Goal: Information Seeking & Learning: Learn about a topic

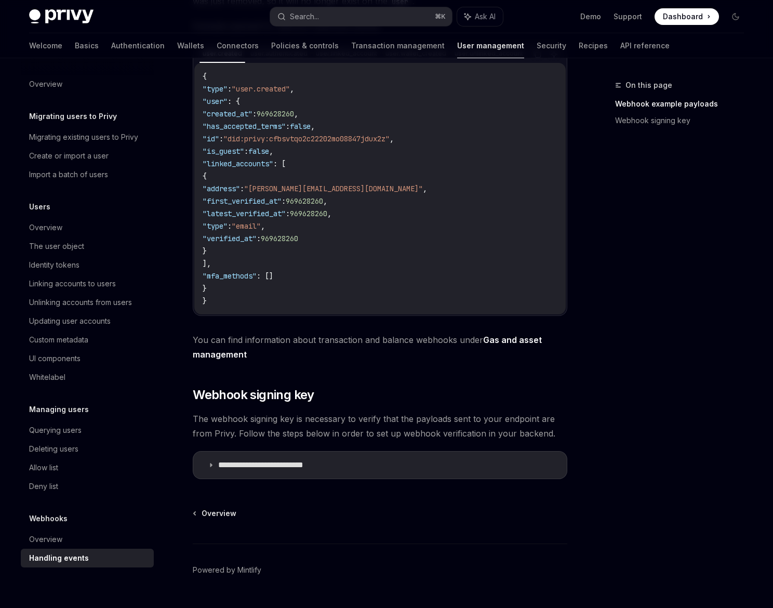
scroll to position [304, 0]
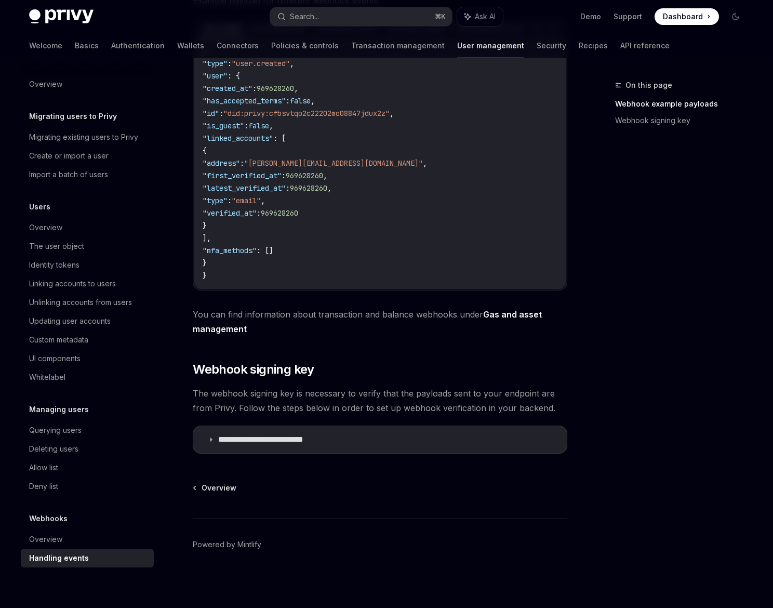
click at [466, 380] on div "When a user takes an action in your application, Privy will emit a webhooks pay…" at bounding box center [380, 142] width 374 height 622
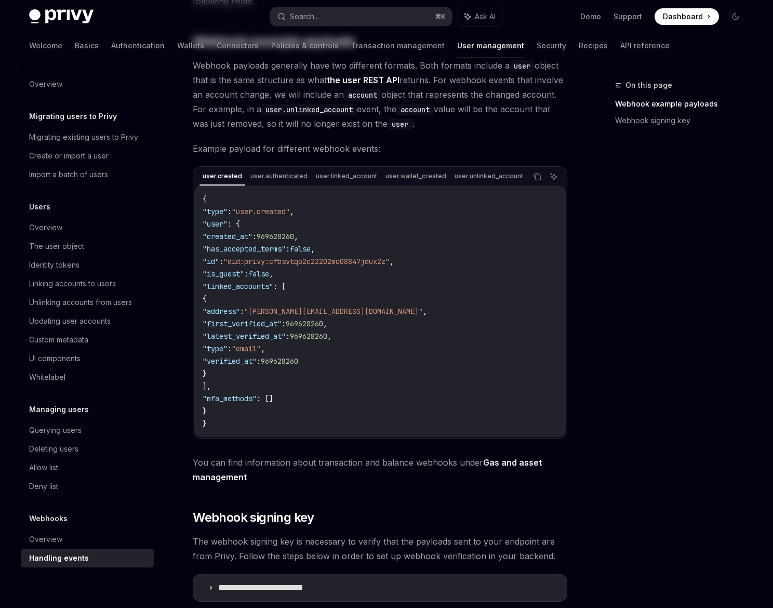
scroll to position [0, 0]
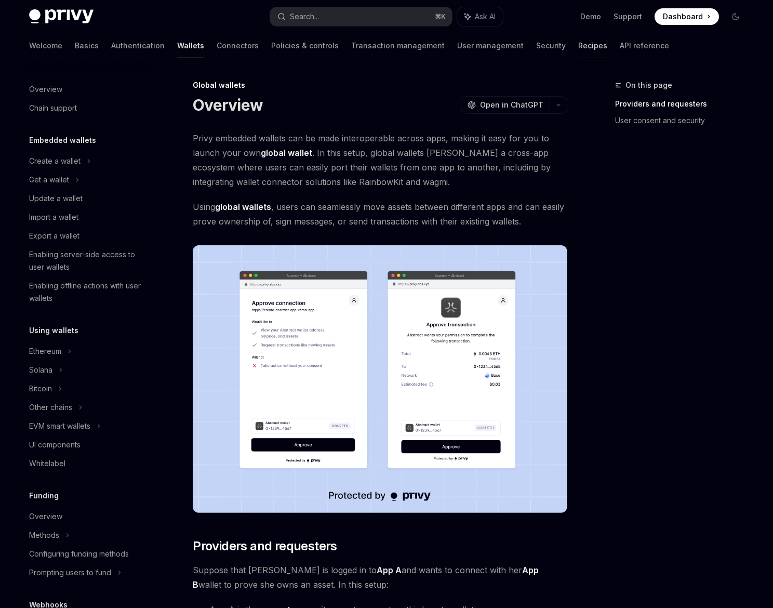
click at [578, 49] on link "Recipes" at bounding box center [592, 45] width 29 height 25
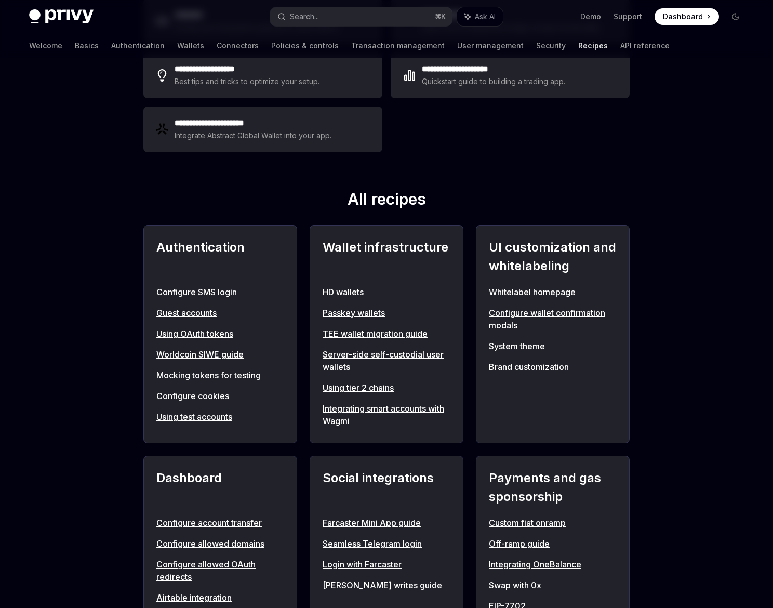
scroll to position [249, 0]
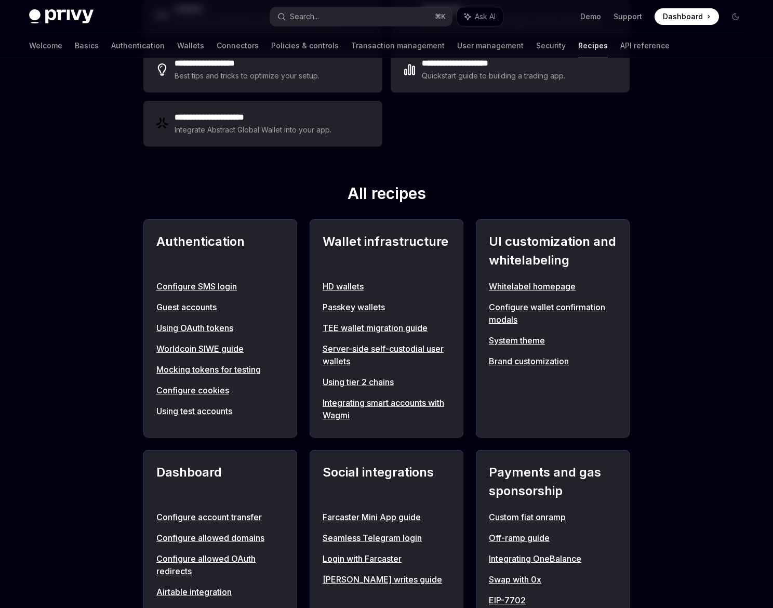
click at [515, 282] on link "Whitelabel homepage" at bounding box center [553, 286] width 128 height 12
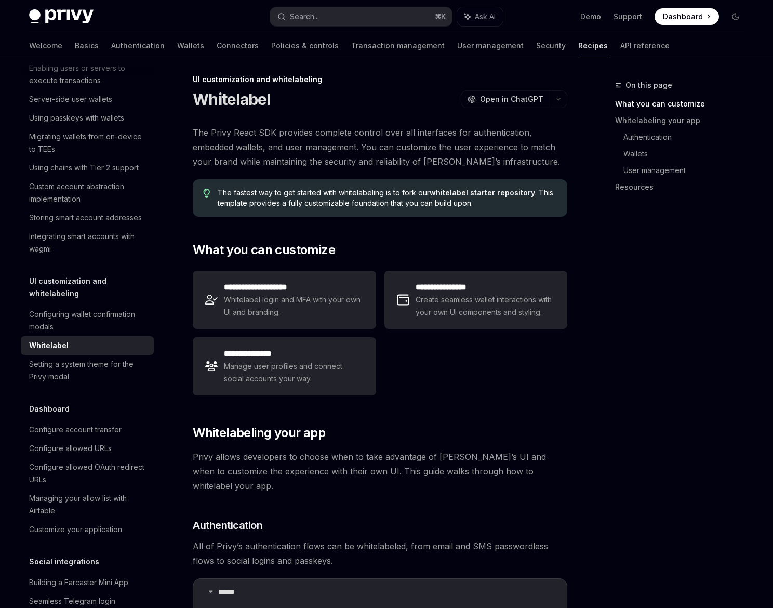
scroll to position [7, 0]
click at [478, 190] on link "whitelabel starter repository" at bounding box center [481, 191] width 105 height 9
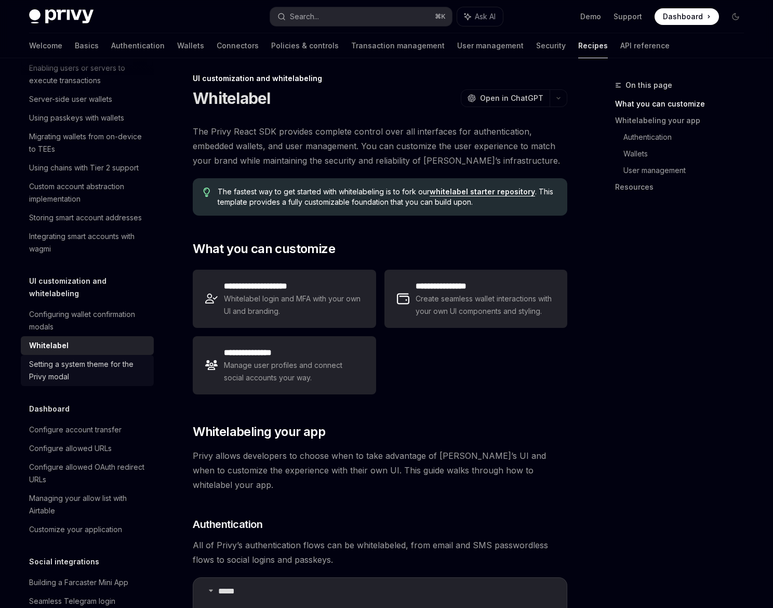
scroll to position [313, 0]
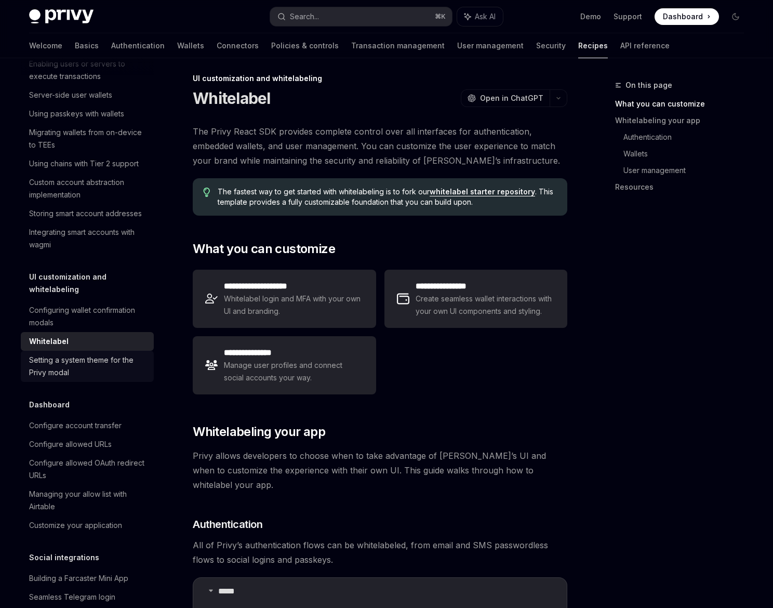
click at [118, 354] on div "Setting a system theme for the Privy modal" at bounding box center [88, 366] width 118 height 25
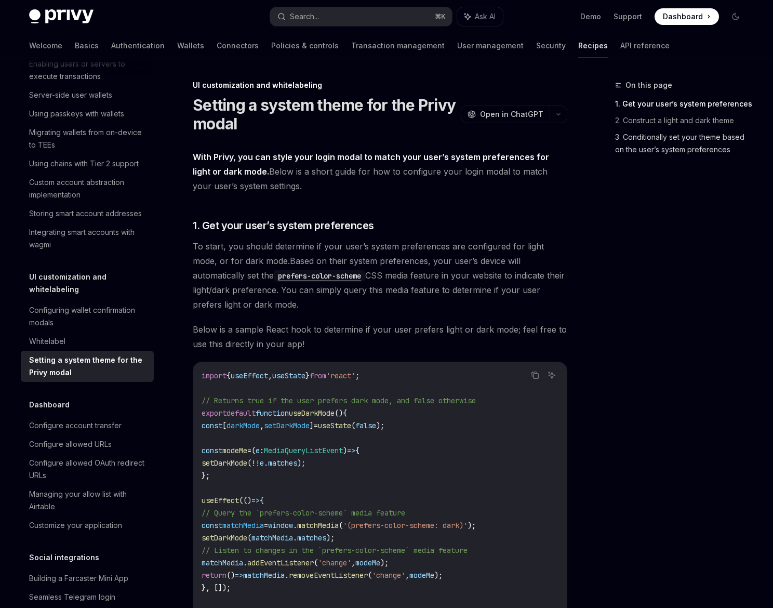
click at [630, 145] on link "3. Conditionally set your theme based on the user’s system preferences" at bounding box center [683, 143] width 137 height 29
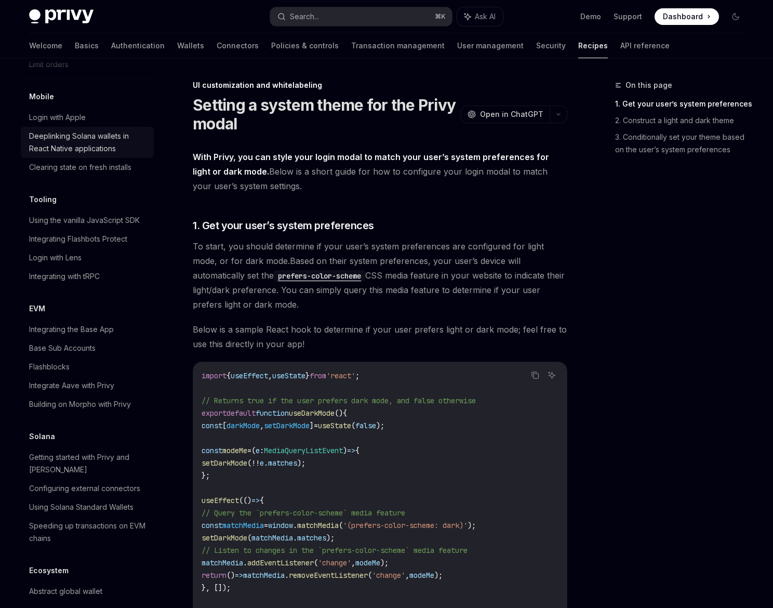
scroll to position [1202, 0]
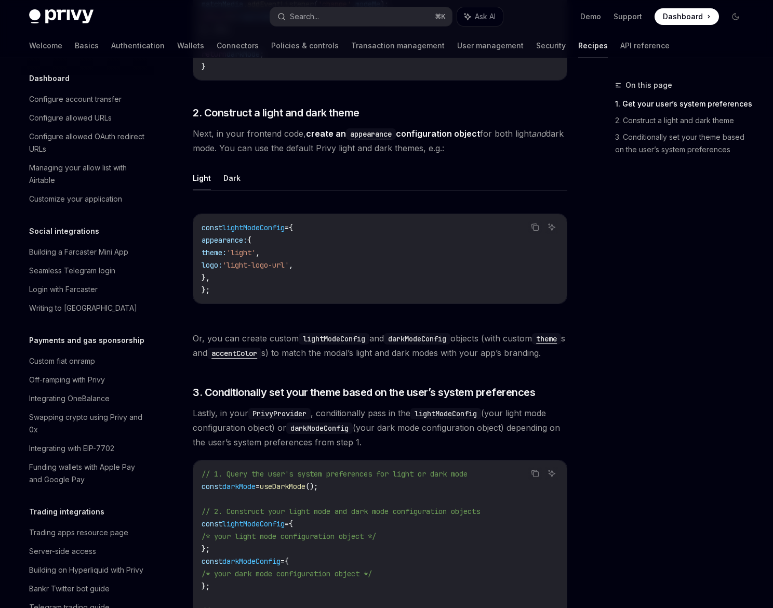
scroll to position [639, 0]
click at [99, 374] on div "Off-ramping with Privy" at bounding box center [67, 380] width 76 height 12
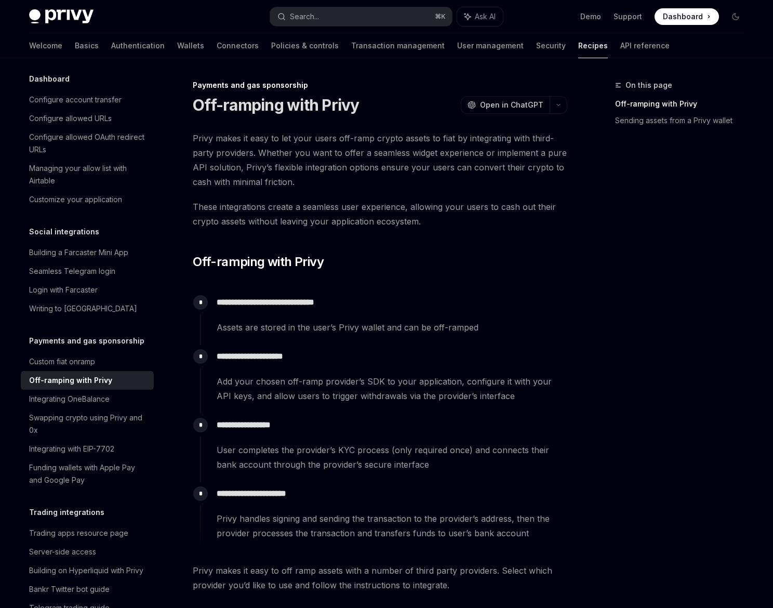
type textarea "*"
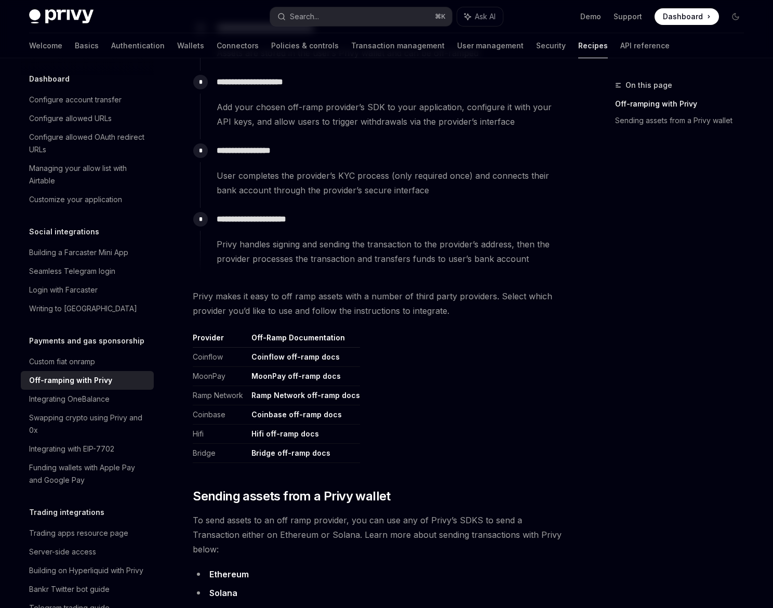
scroll to position [277, 0]
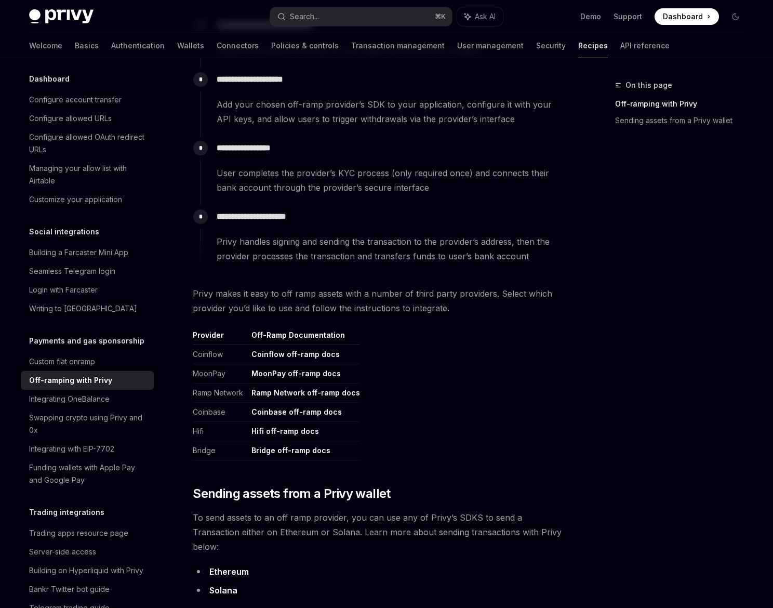
click at [235, 566] on link "Ethereum" at bounding box center [228, 571] width 39 height 11
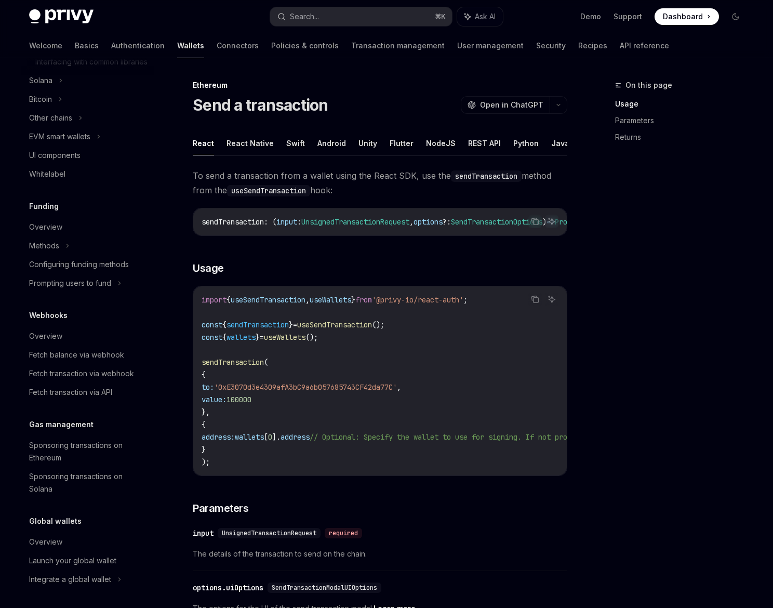
scroll to position [471, 0]
